Goal: Task Accomplishment & Management: Use online tool/utility

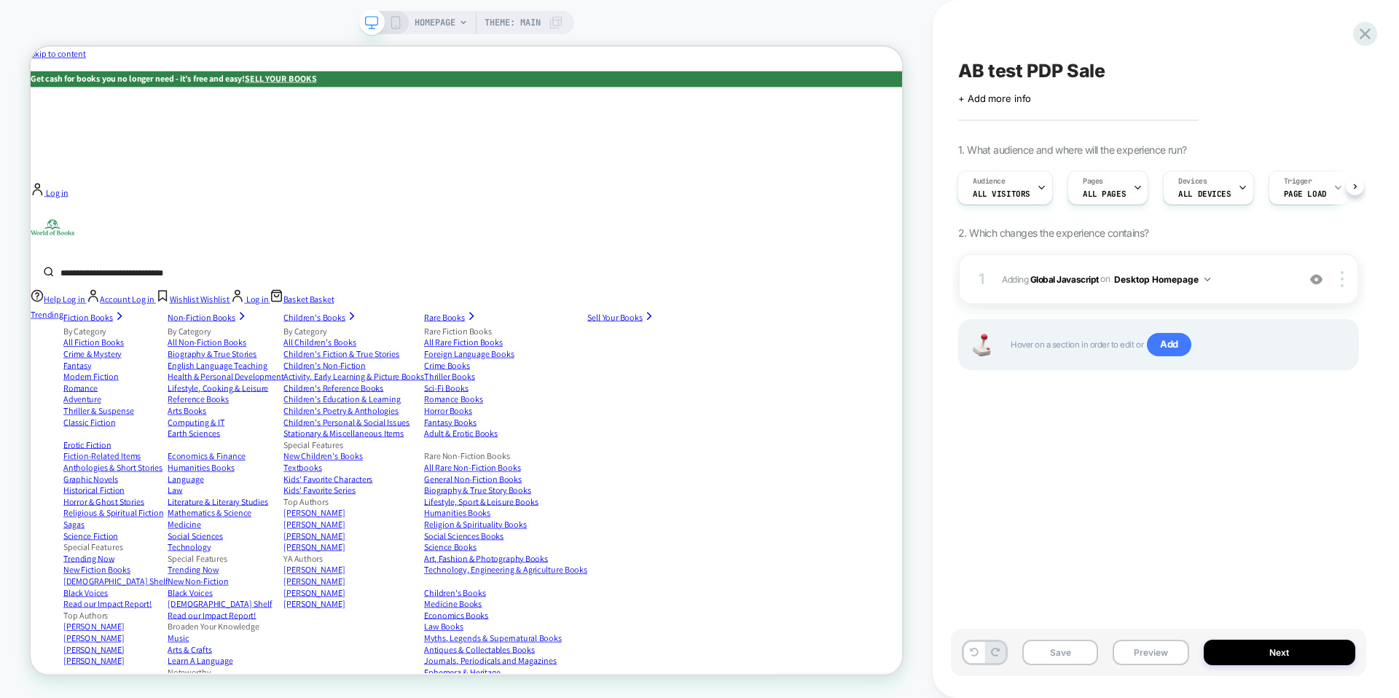
click at [1352, 50] on div "AB test PDP Sale Click to edit experience details + Add more info 1. What audie…" at bounding box center [1158, 349] width 415 height 669
click at [1366, 34] on icon at bounding box center [1365, 33] width 11 height 11
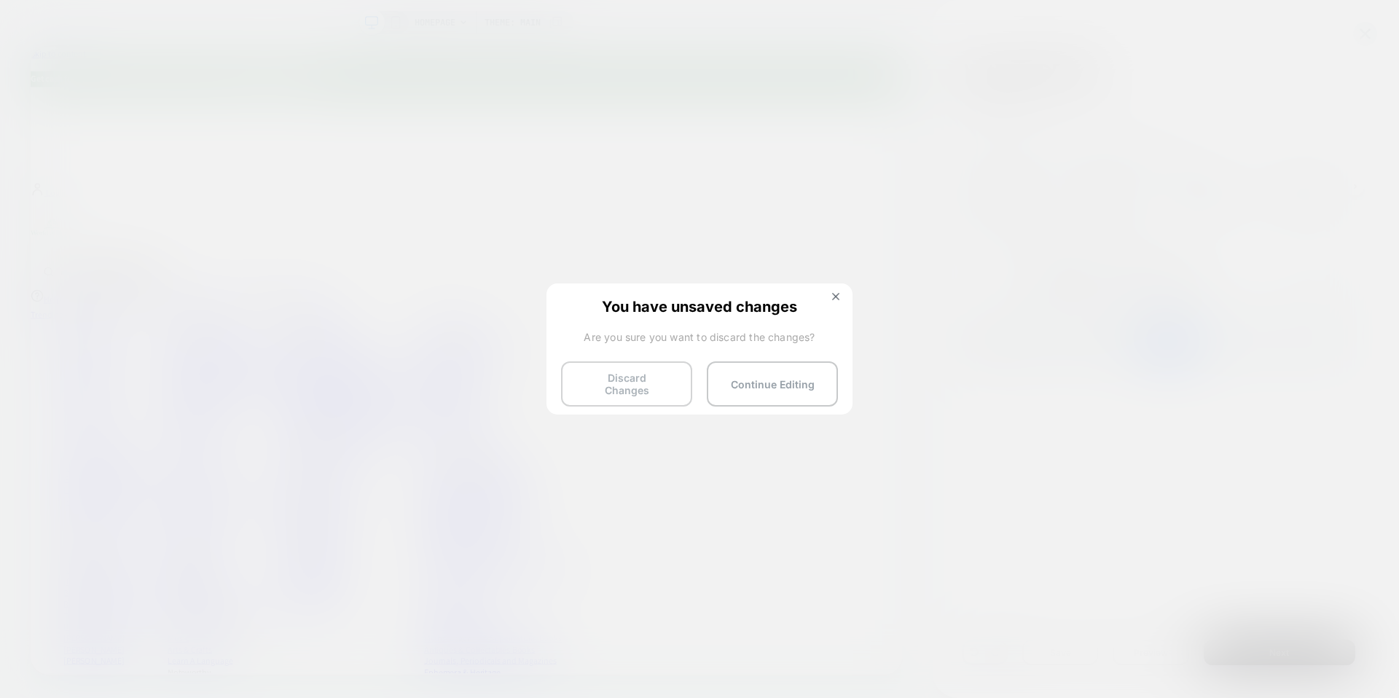
click at [652, 375] on button "Discard Changes" at bounding box center [626, 383] width 131 height 45
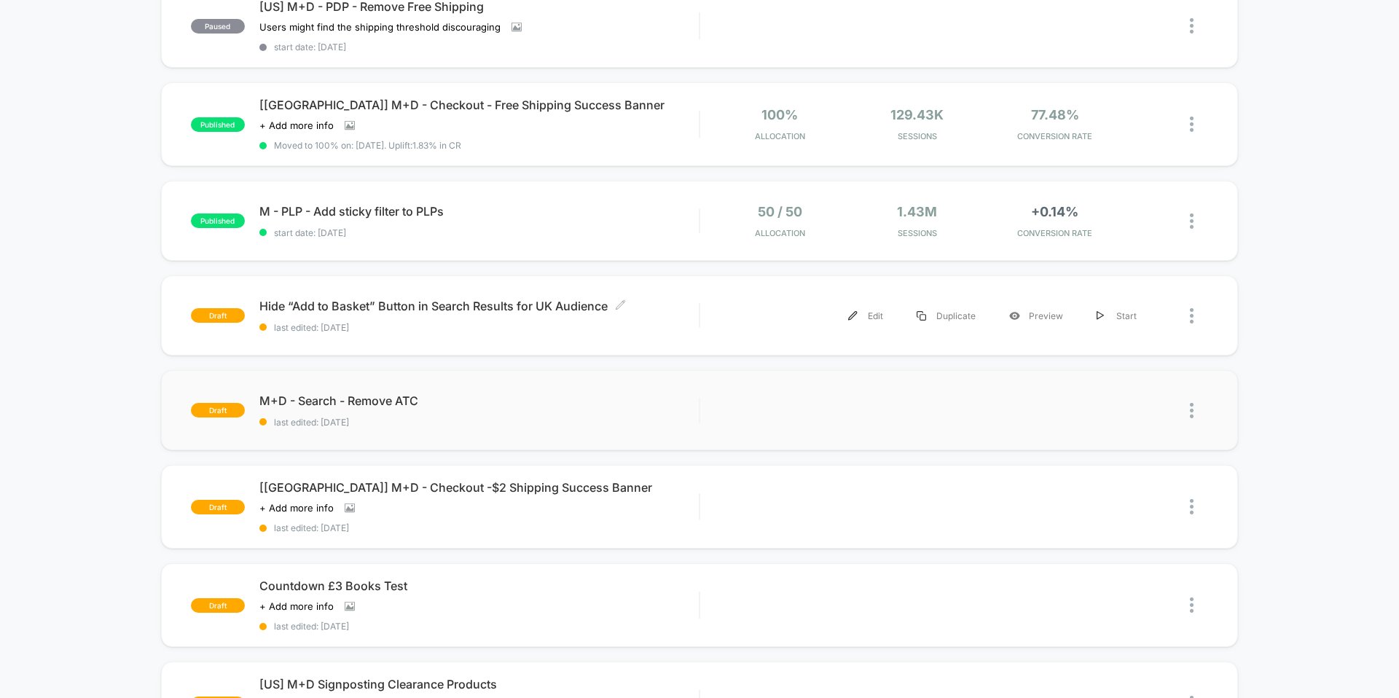
scroll to position [383, 0]
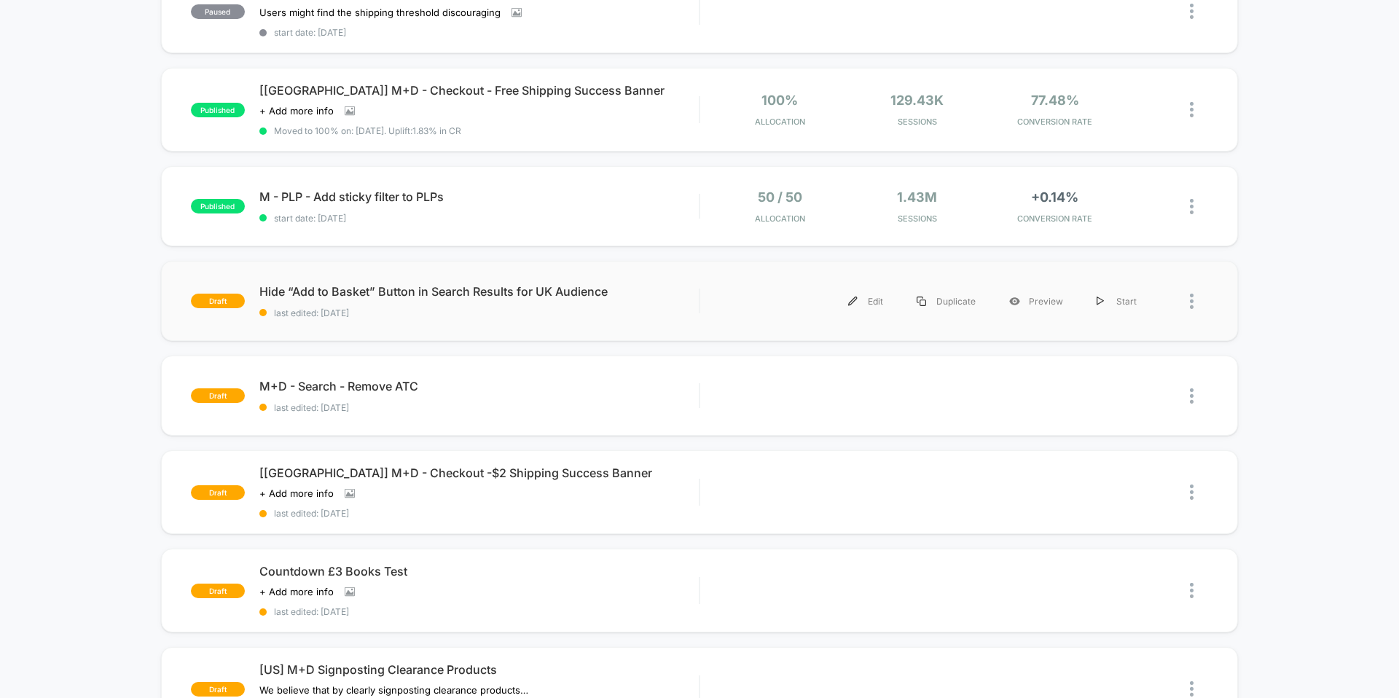
click at [743, 288] on div "Edit Duplicate Preview Start" at bounding box center [934, 301] width 439 height 33
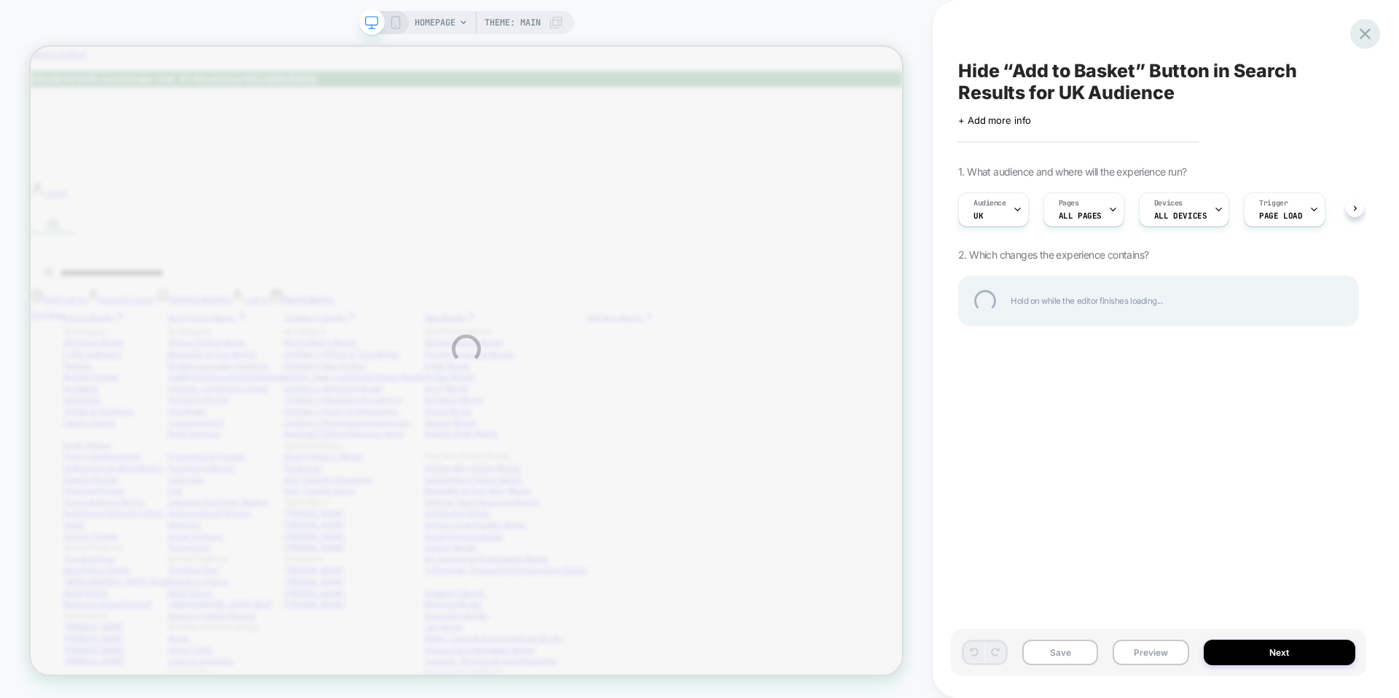
click at [1363, 33] on div at bounding box center [1365, 34] width 30 height 30
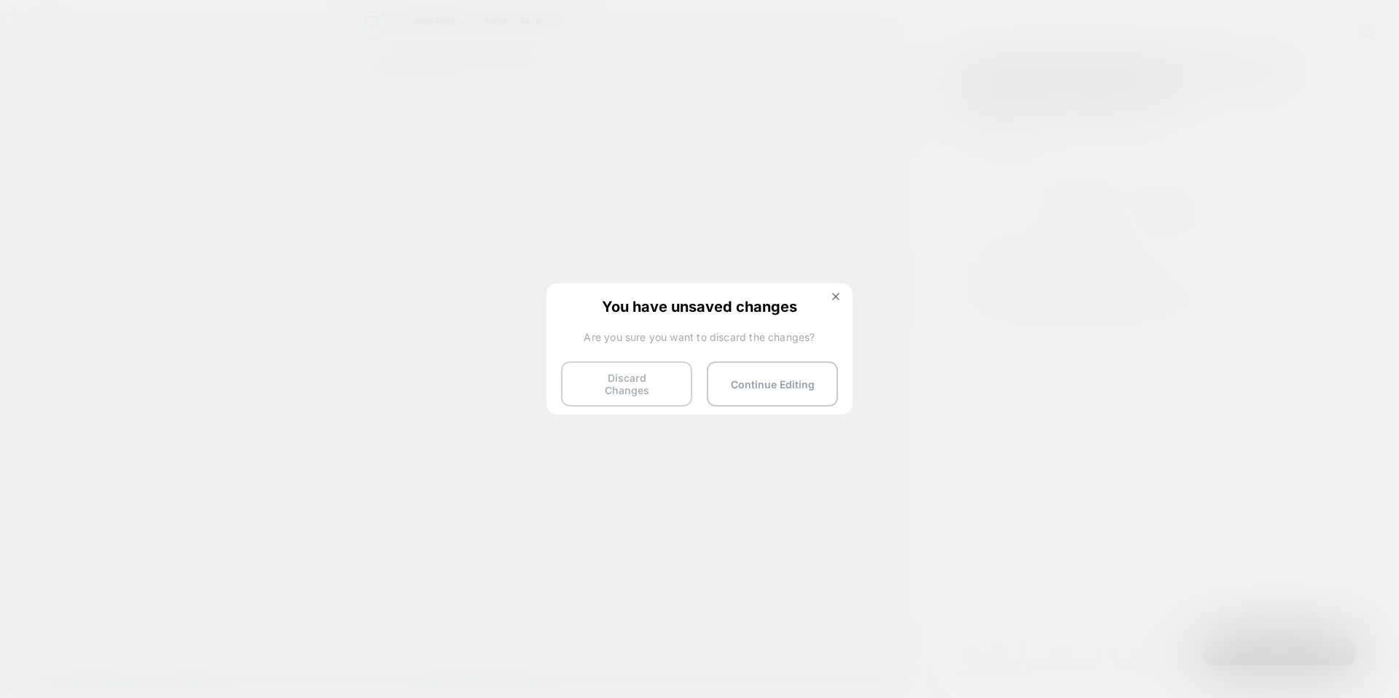
click at [617, 381] on button "Discard Changes" at bounding box center [626, 383] width 131 height 45
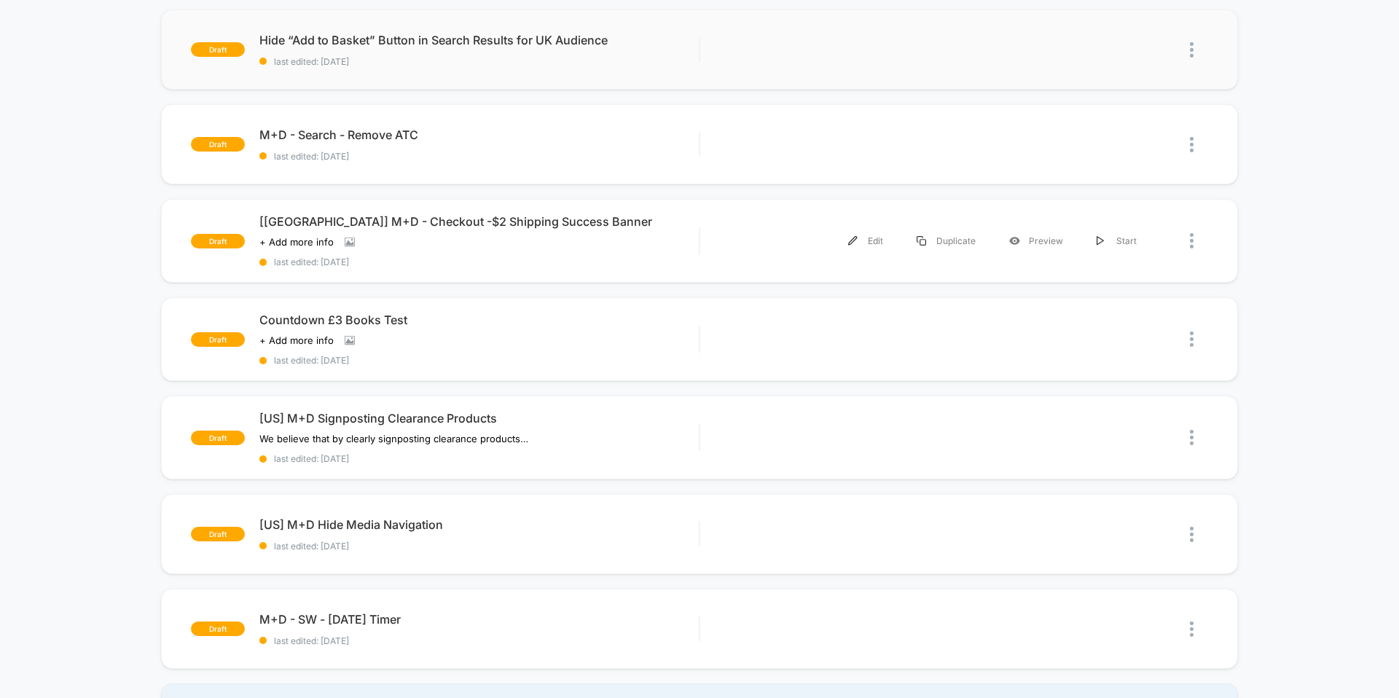
scroll to position [906, 0]
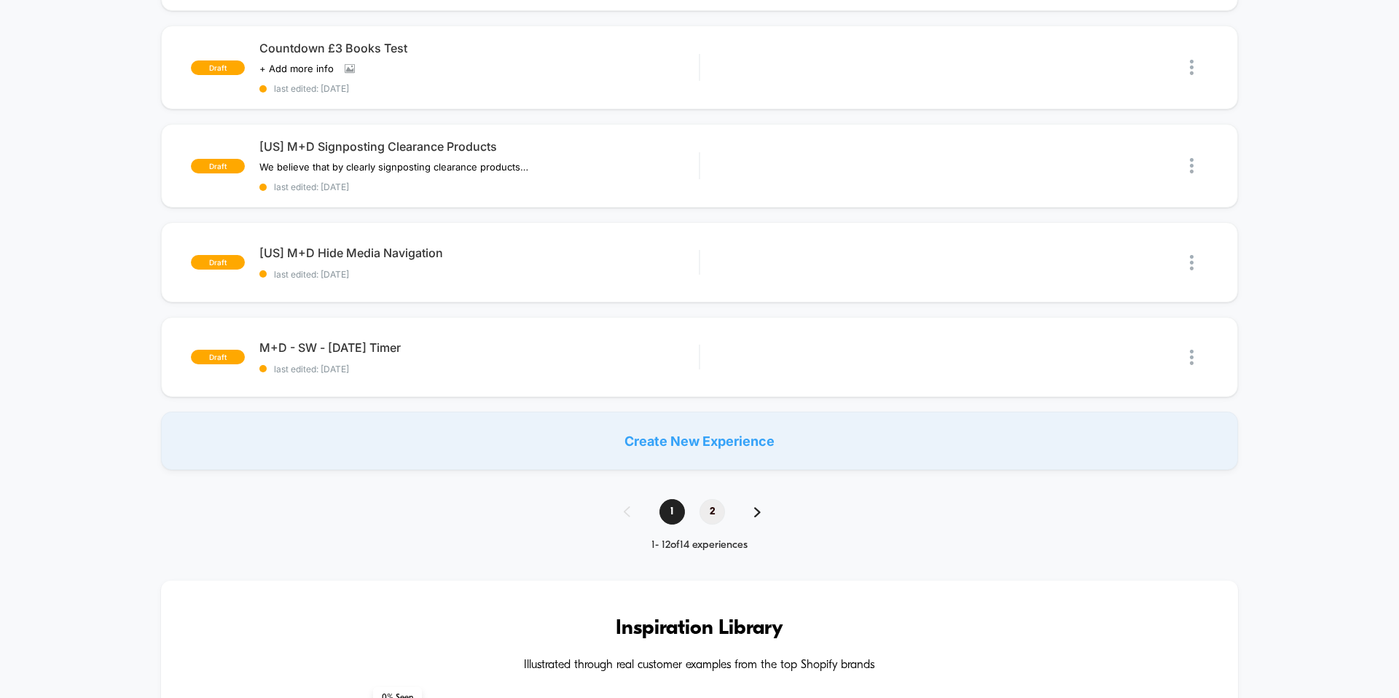
click at [715, 500] on span "2" at bounding box center [713, 512] width 26 height 26
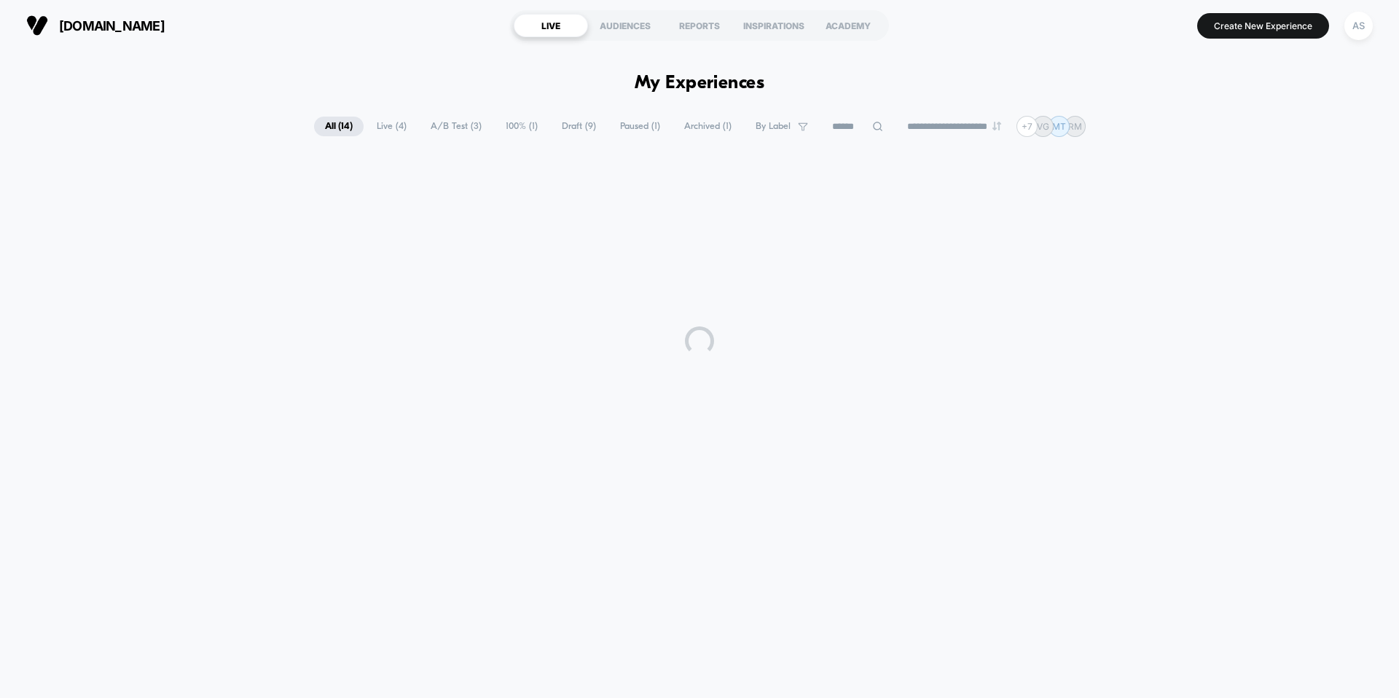
scroll to position [0, 0]
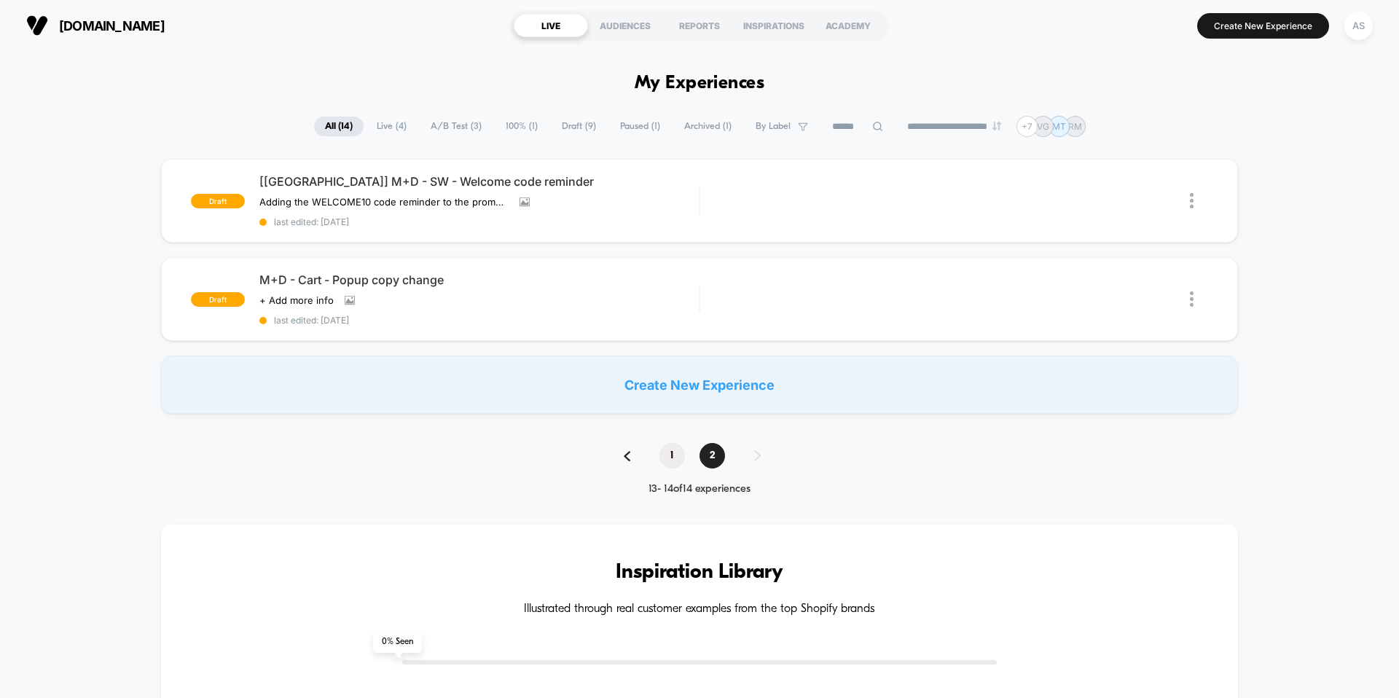
click at [673, 455] on span "1" at bounding box center [673, 456] width 26 height 26
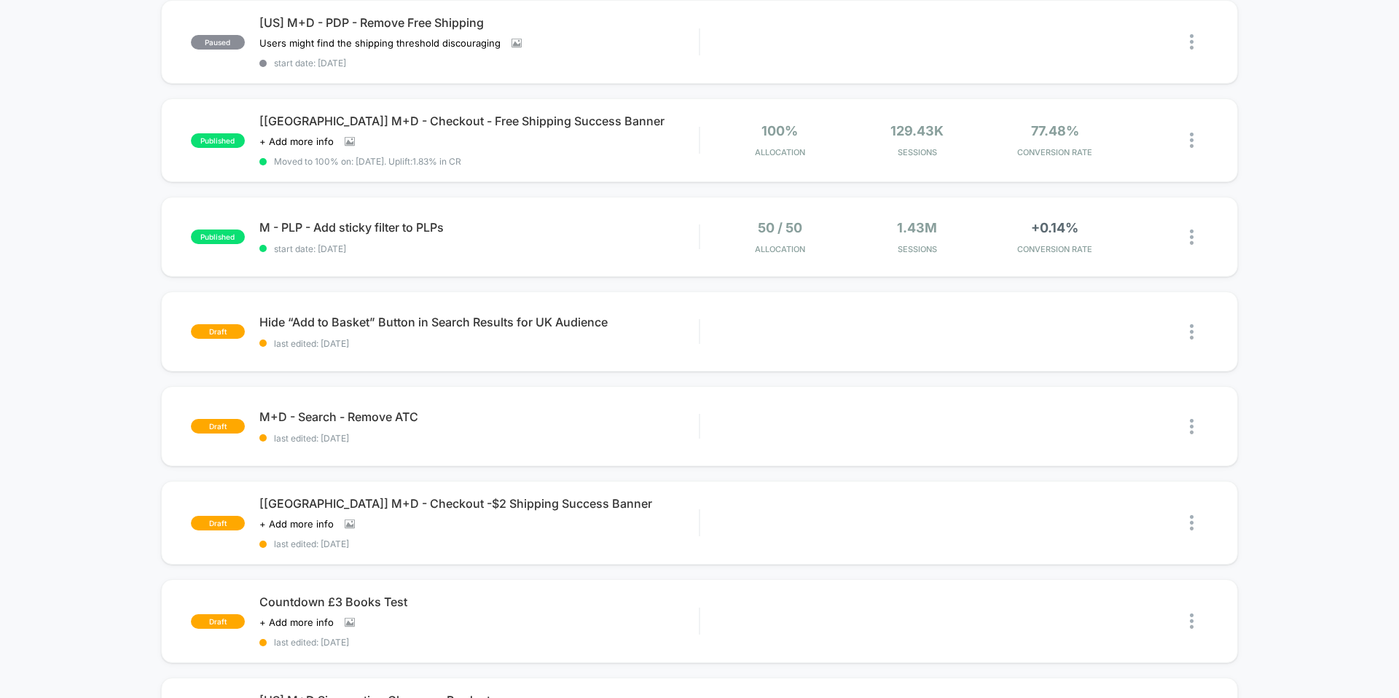
scroll to position [601, 0]
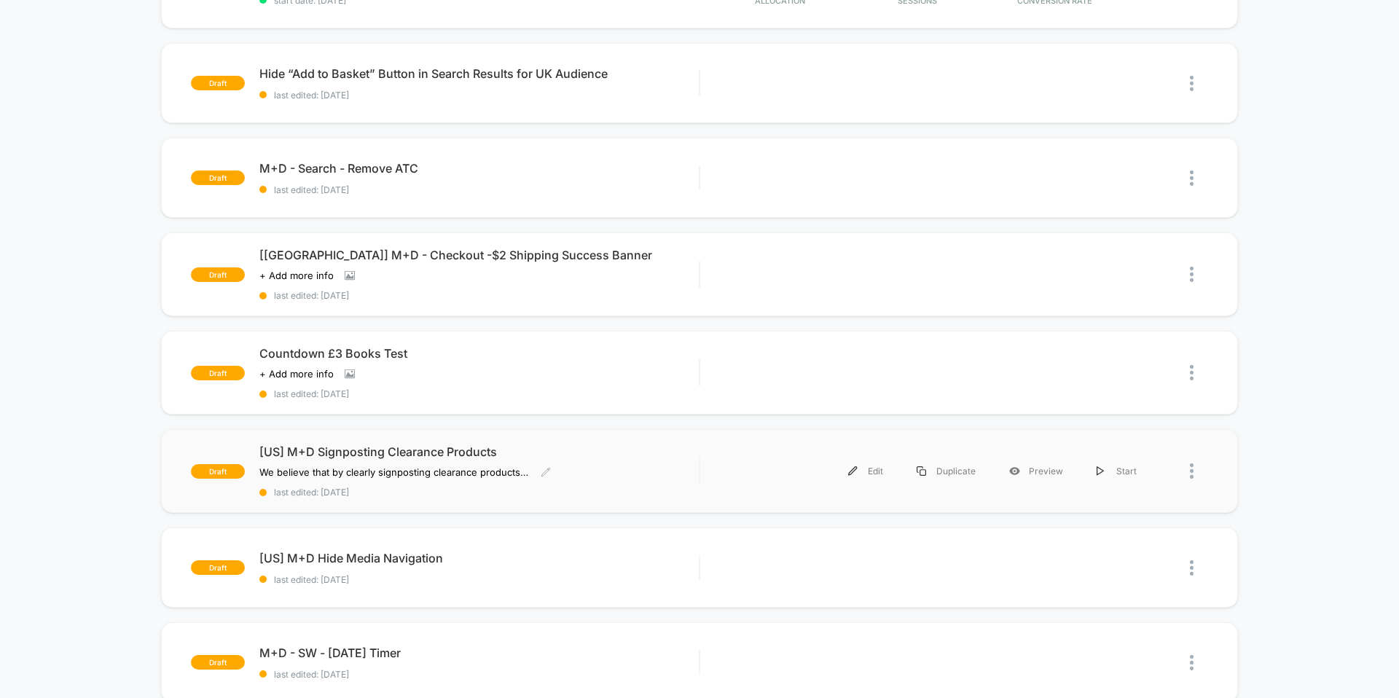
click at [555, 451] on span "[US] M+D Signposting Clearance Products" at bounding box center [478, 452] width 439 height 15
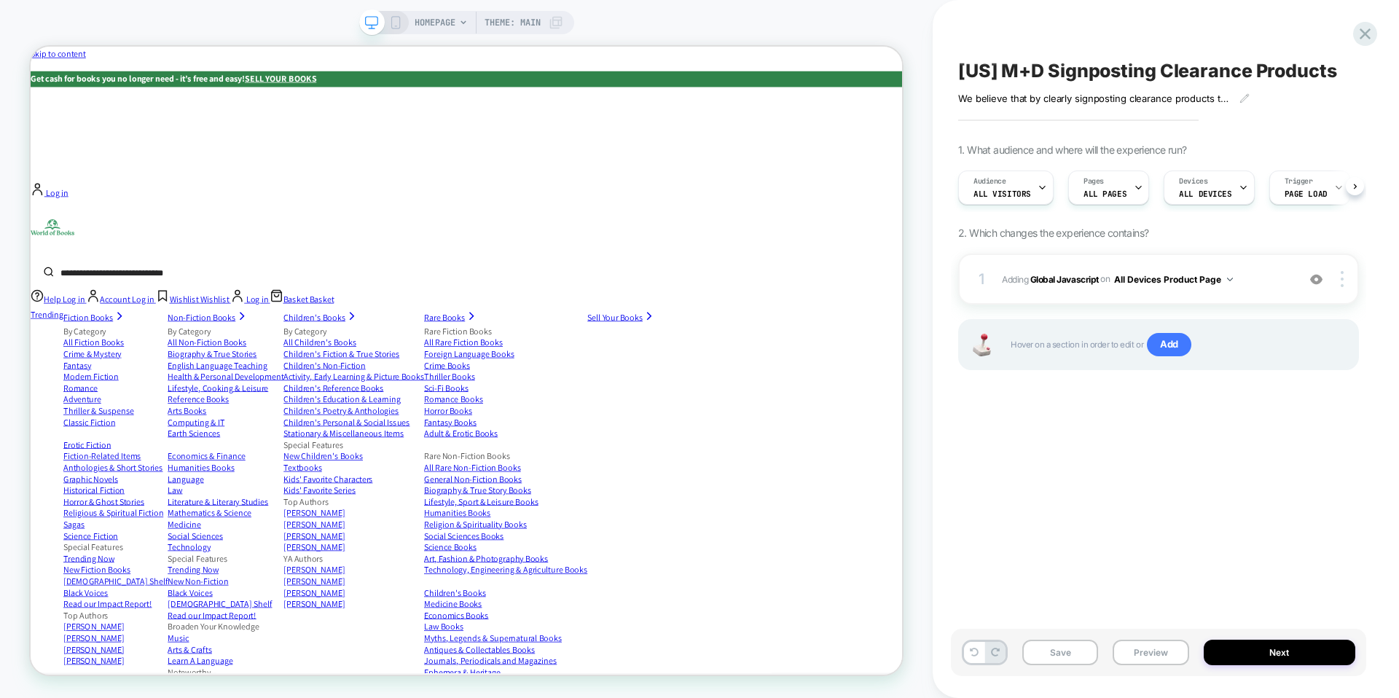
scroll to position [0, 1]
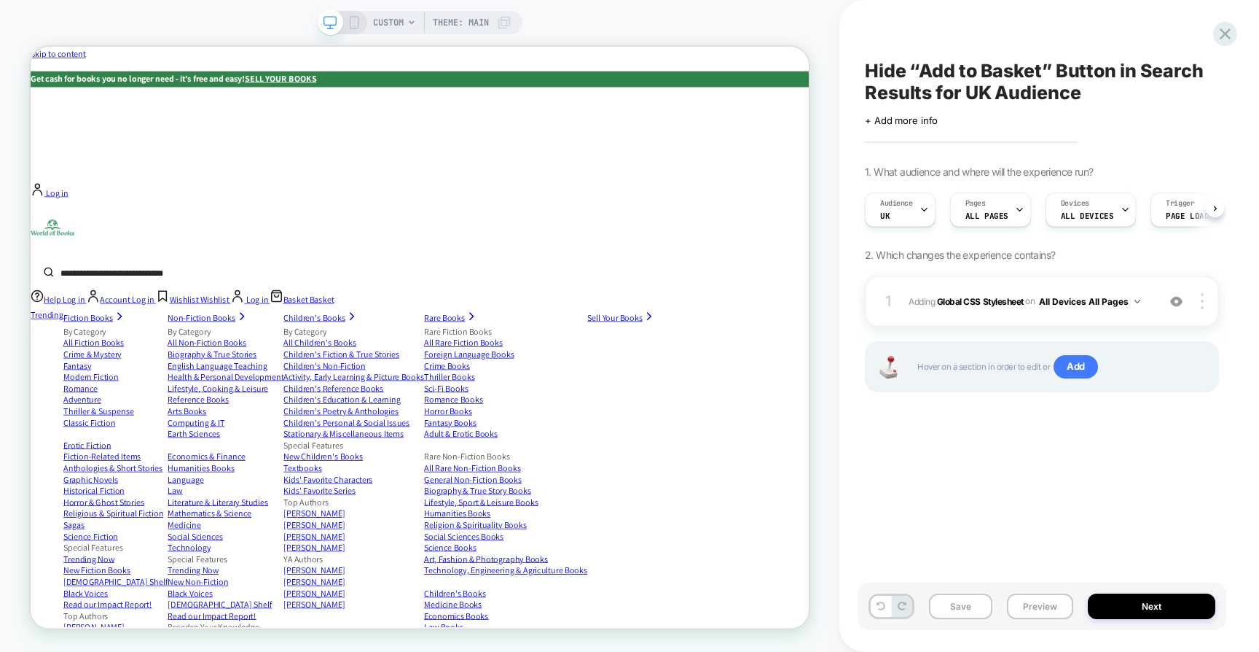
scroll to position [0, 1]
click at [987, 304] on b "Global CSS Stylesheet" at bounding box center [980, 300] width 87 height 11
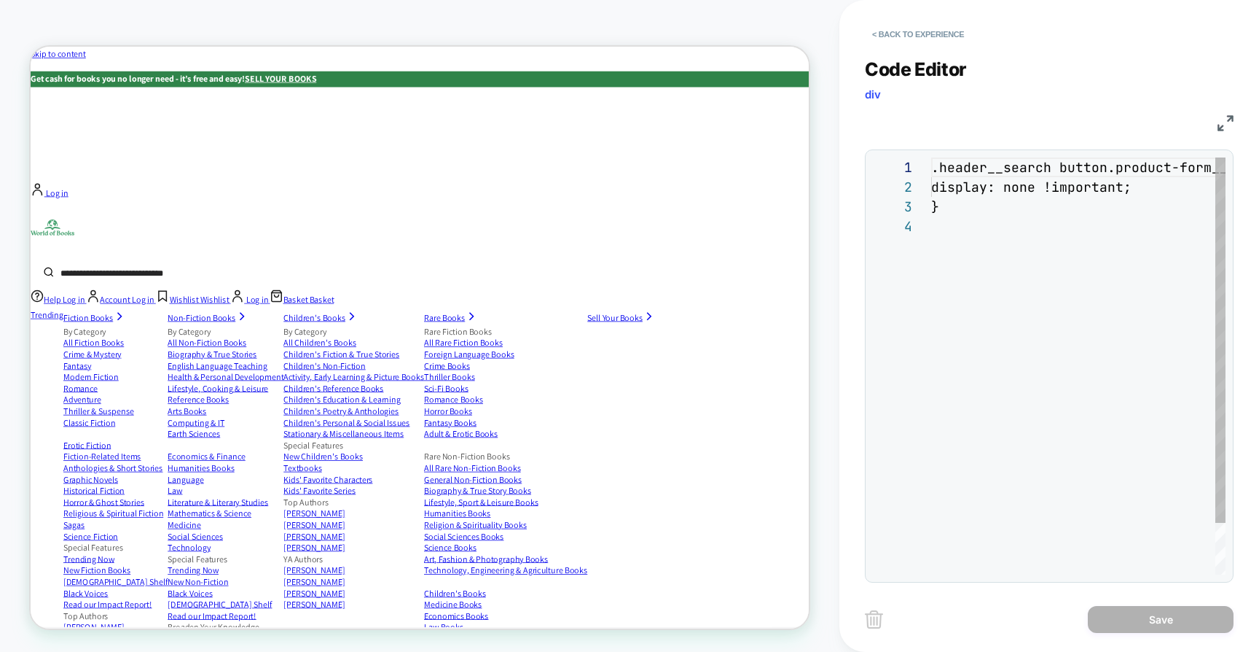
scroll to position [59, 0]
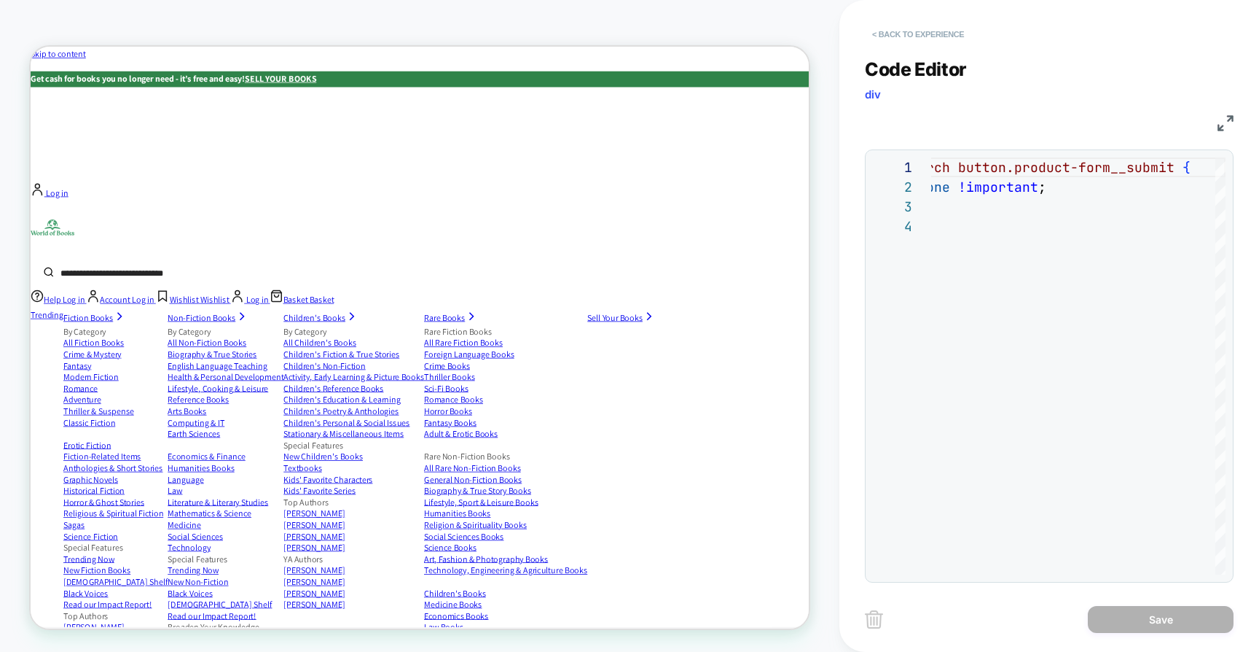
click at [934, 42] on button "< Back to experience" at bounding box center [918, 34] width 106 height 23
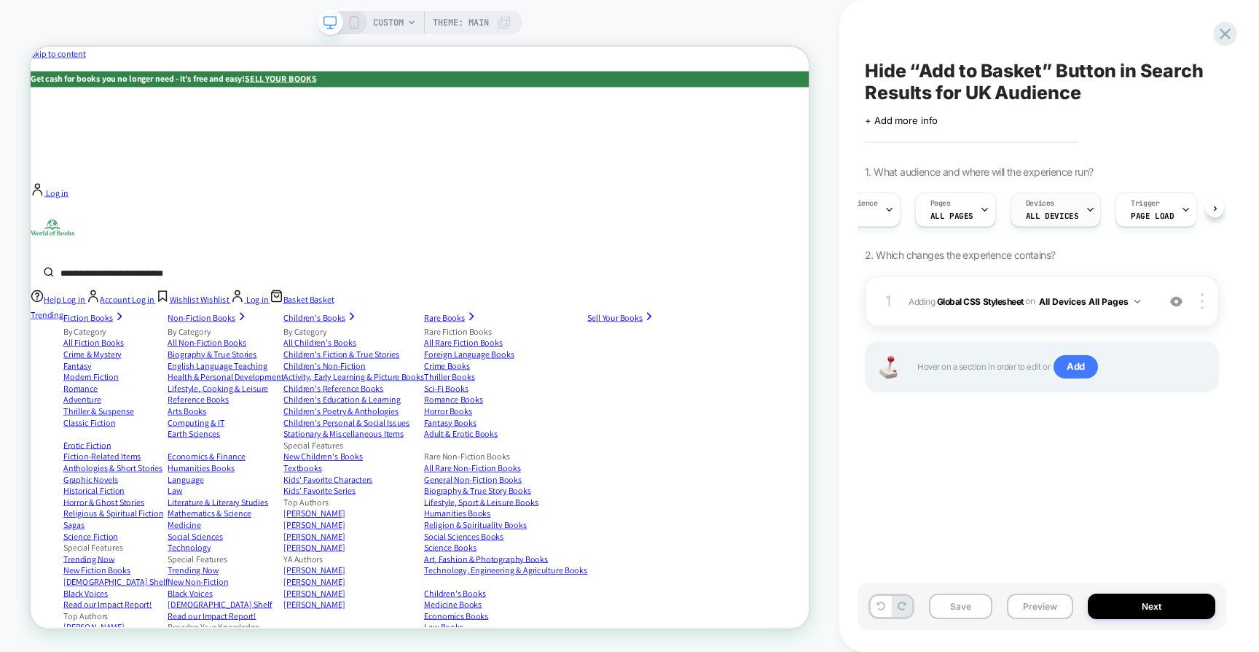
scroll to position [0, 63]
